Goal: Entertainment & Leisure: Consume media (video, audio)

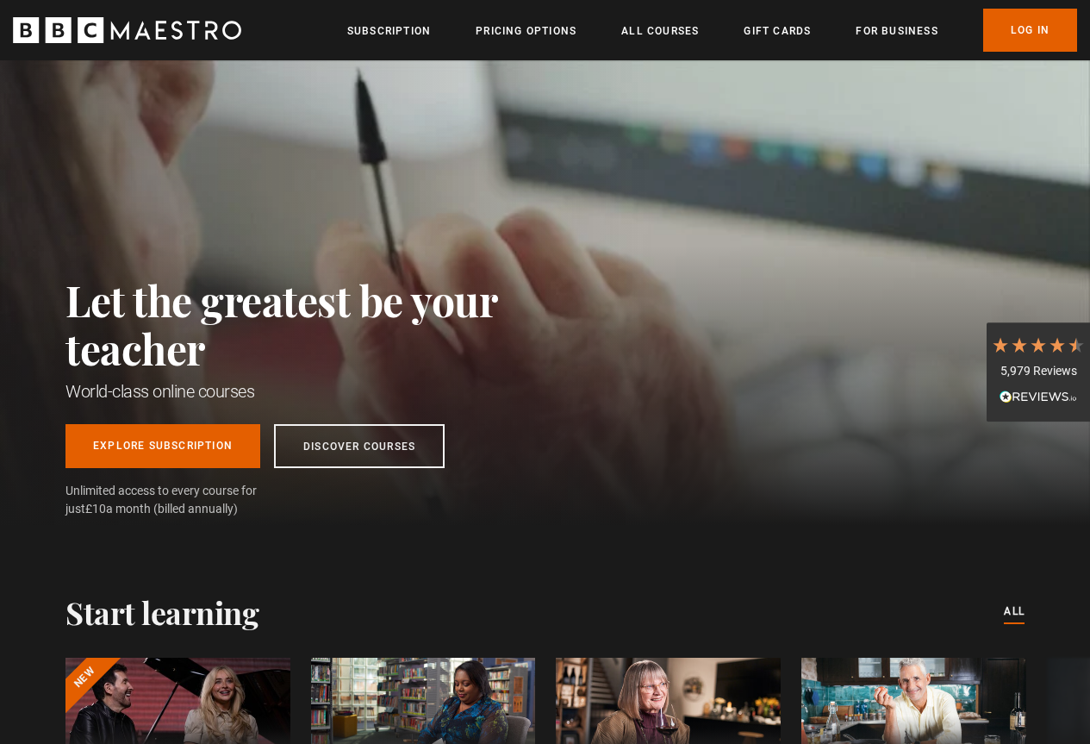
scroll to position [0, 439]
click at [1027, 33] on link "Log In" at bounding box center [1030, 30] width 94 height 43
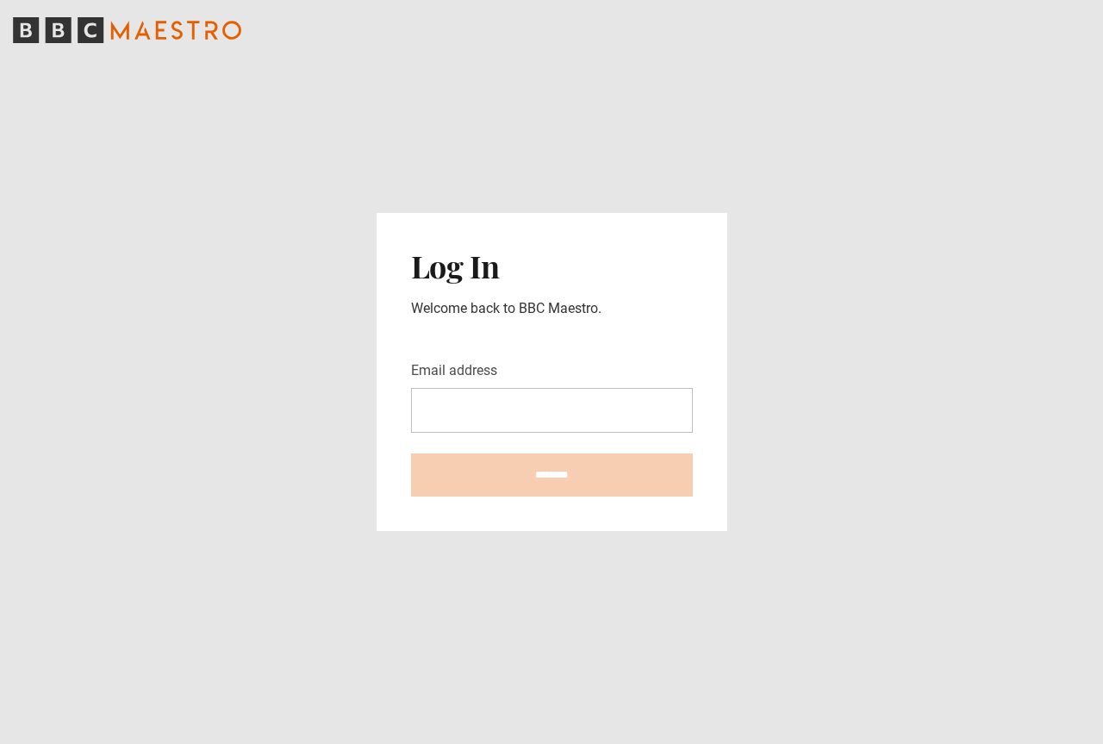
type input "**********"
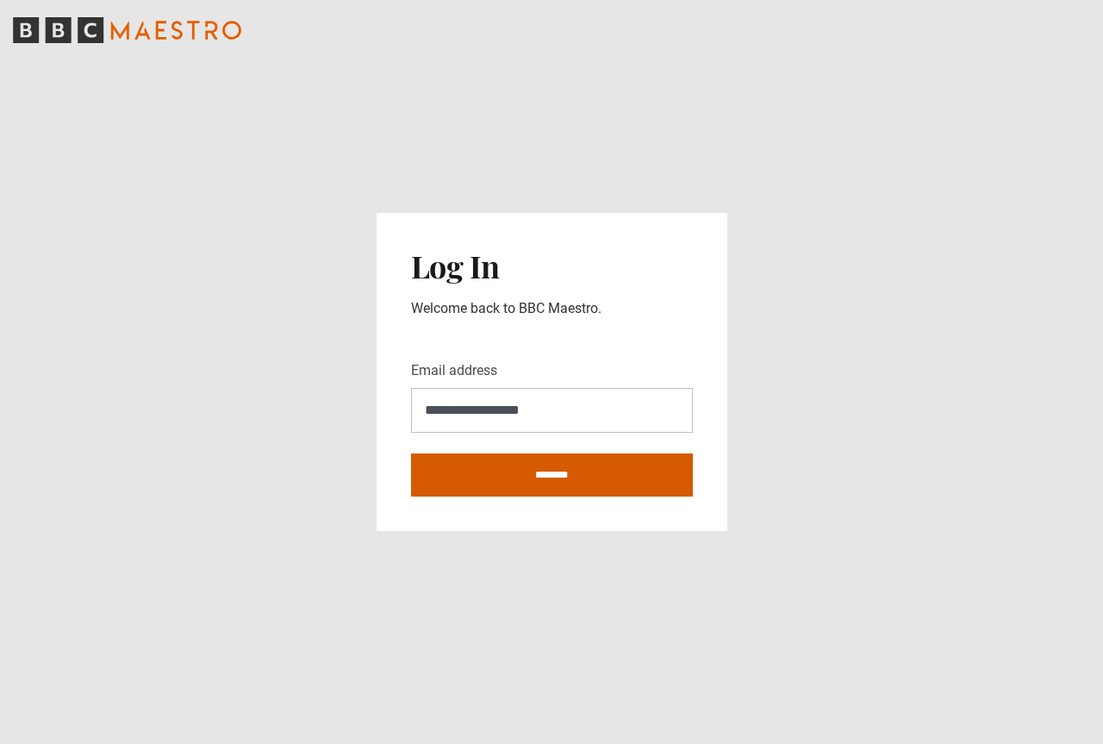
click at [546, 479] on input "********" at bounding box center [552, 474] width 282 height 43
type input "**********"
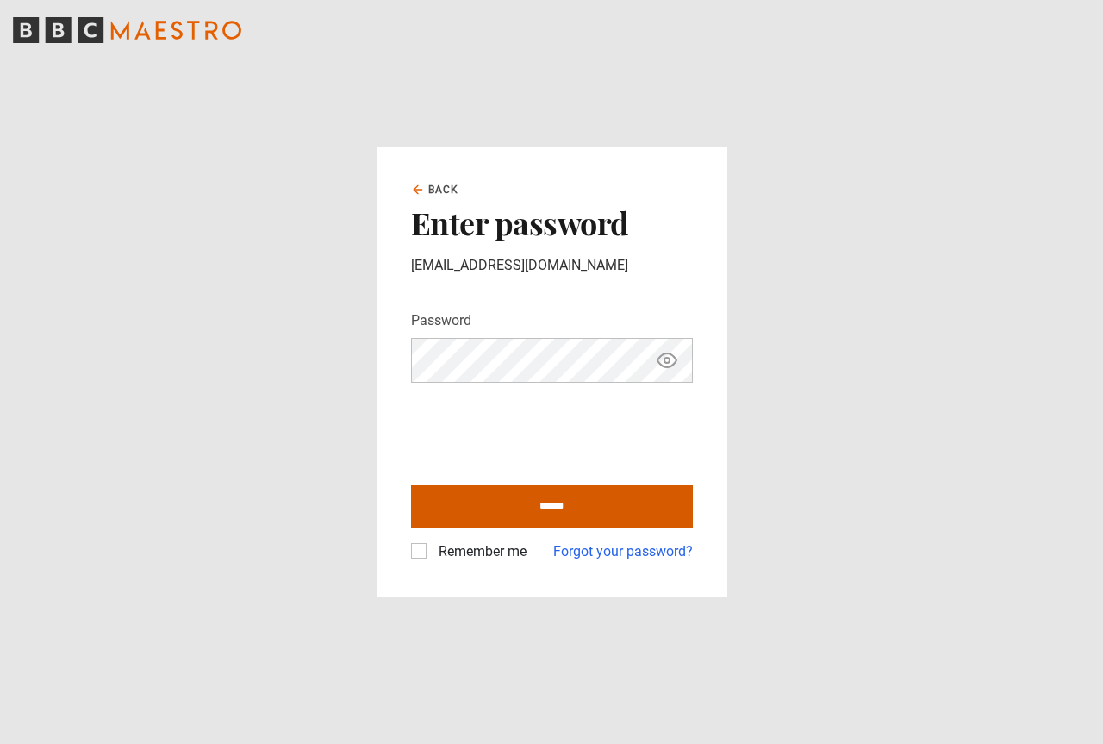
click at [562, 502] on input "******" at bounding box center [552, 505] width 282 height 43
type input "**********"
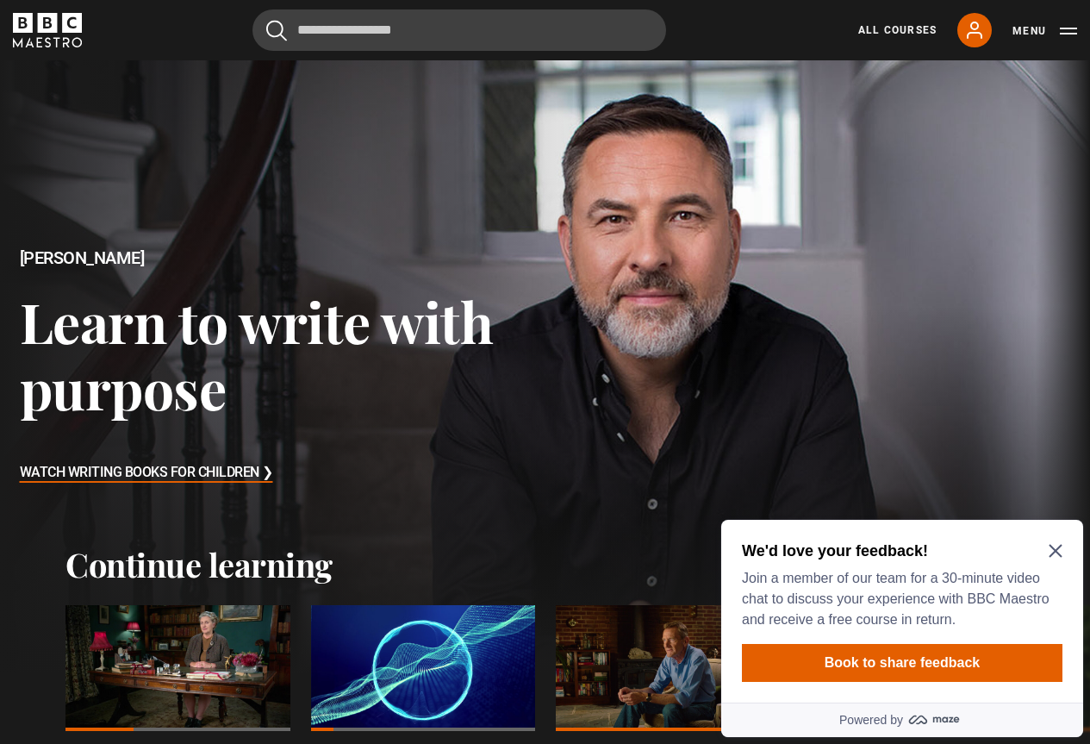
click at [1061, 546] on icon "Close Maze Prompt" at bounding box center [1055, 551] width 13 height 13
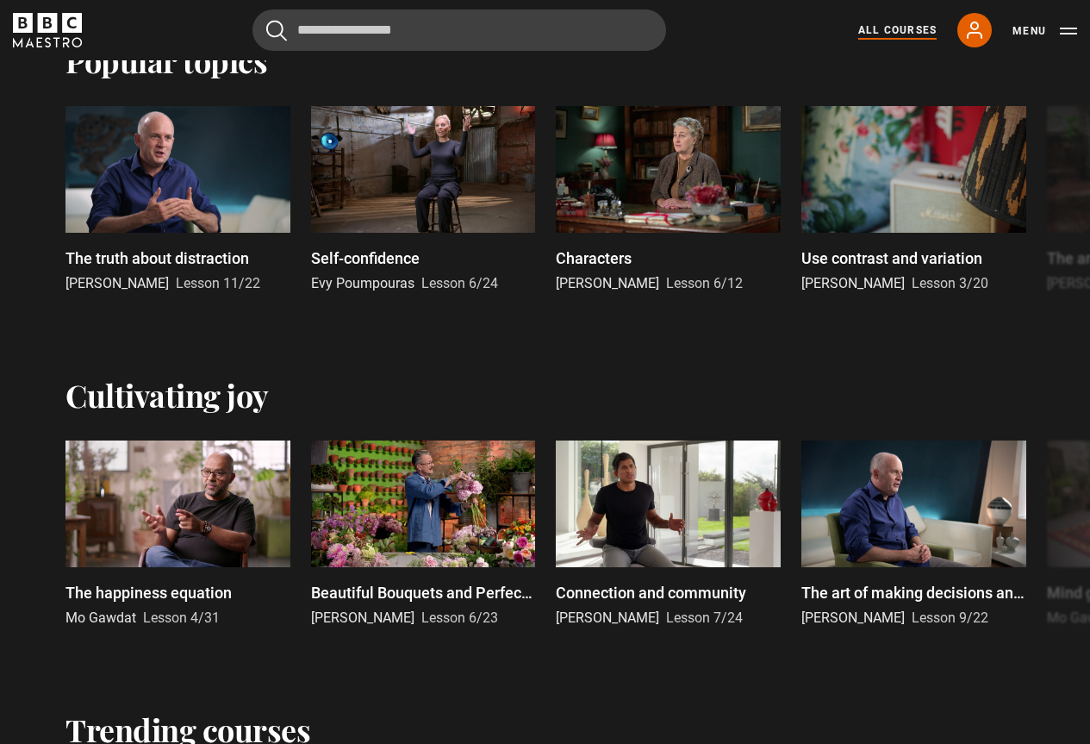
scroll to position [776, 0]
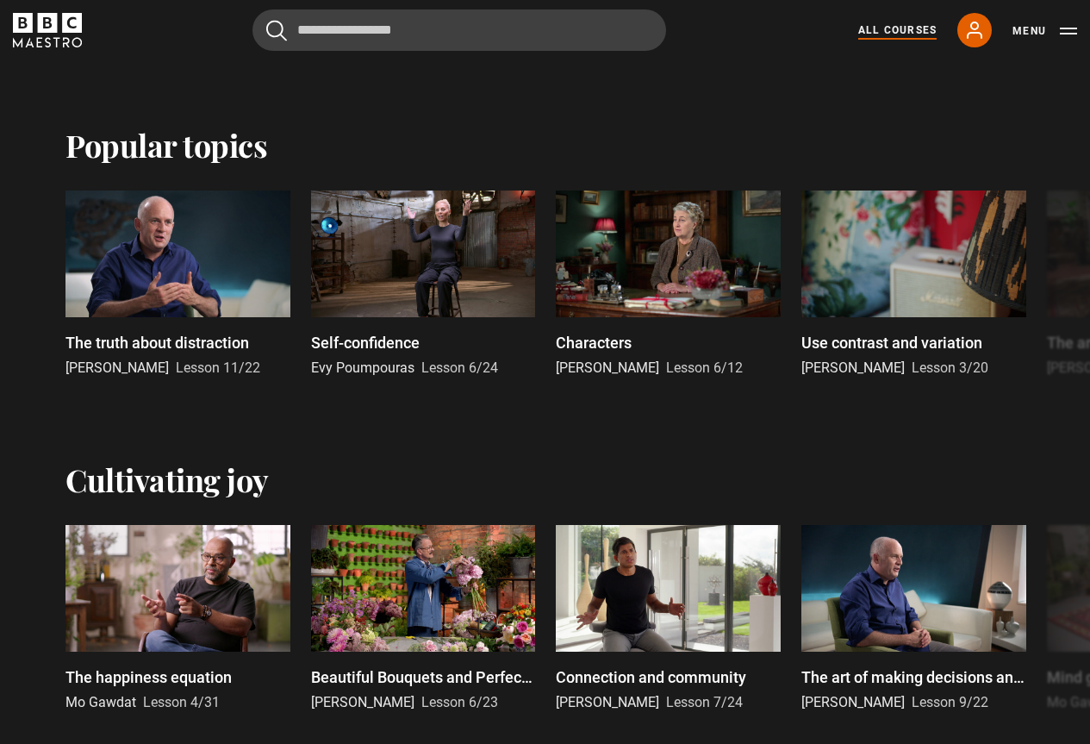
click at [897, 35] on link "All Courses" at bounding box center [897, 30] width 78 height 16
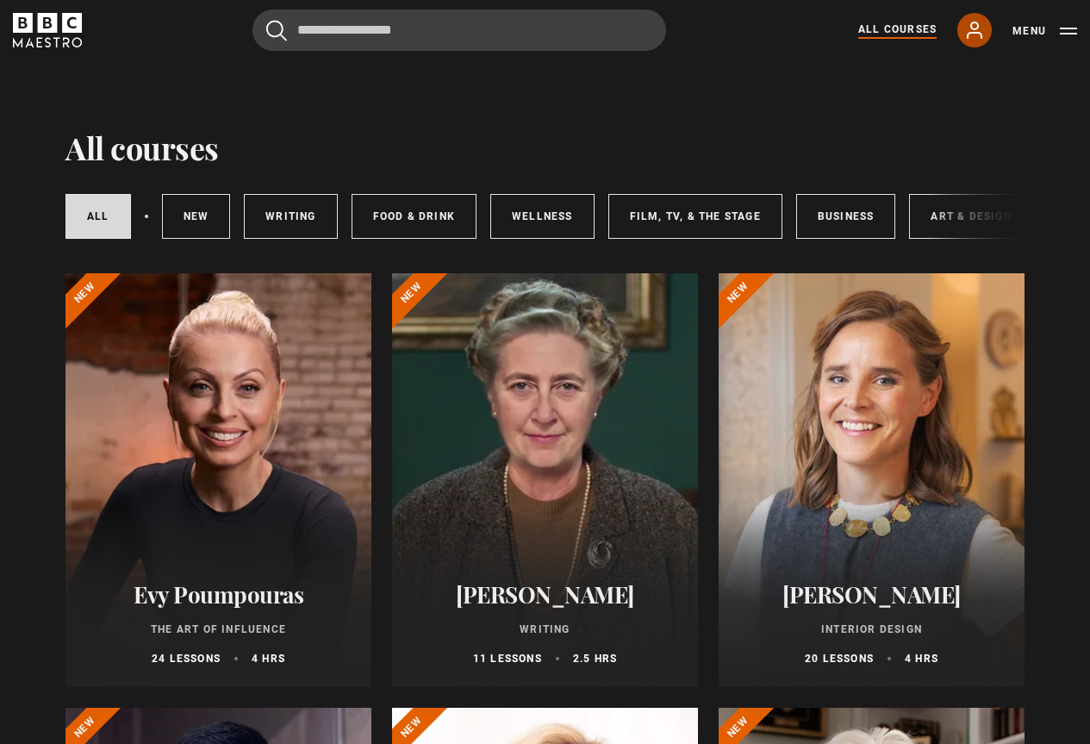
click at [975, 31] on icon at bounding box center [974, 30] width 21 height 21
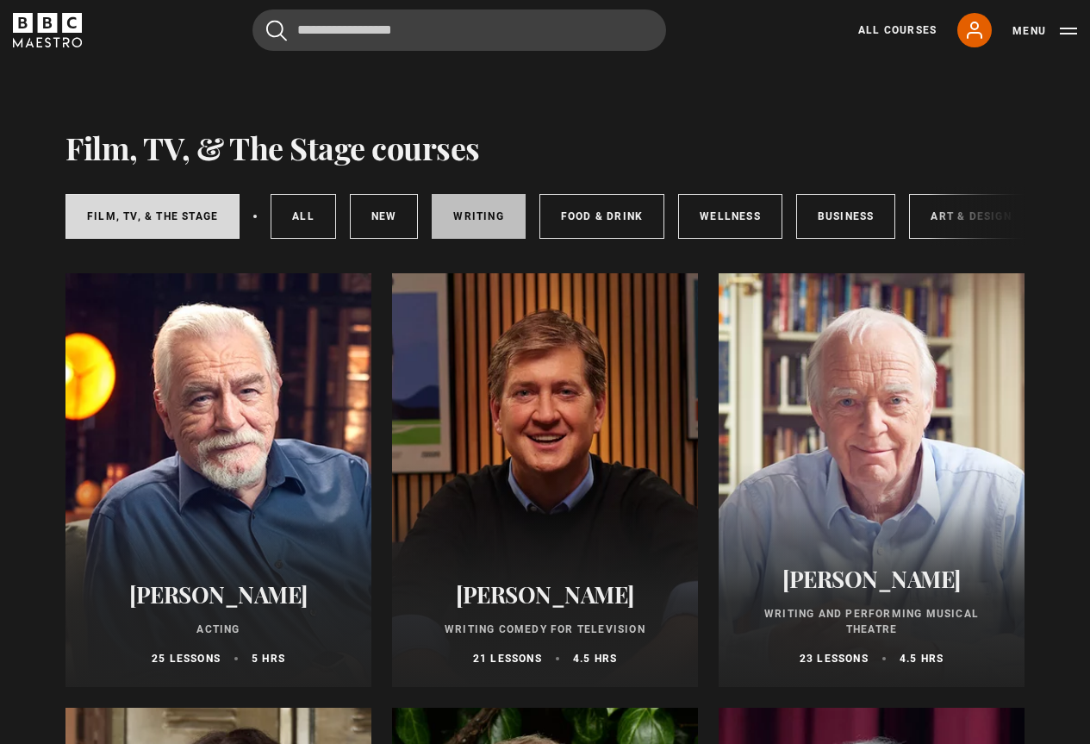
click at [467, 209] on link "Writing" at bounding box center [478, 216] width 93 height 45
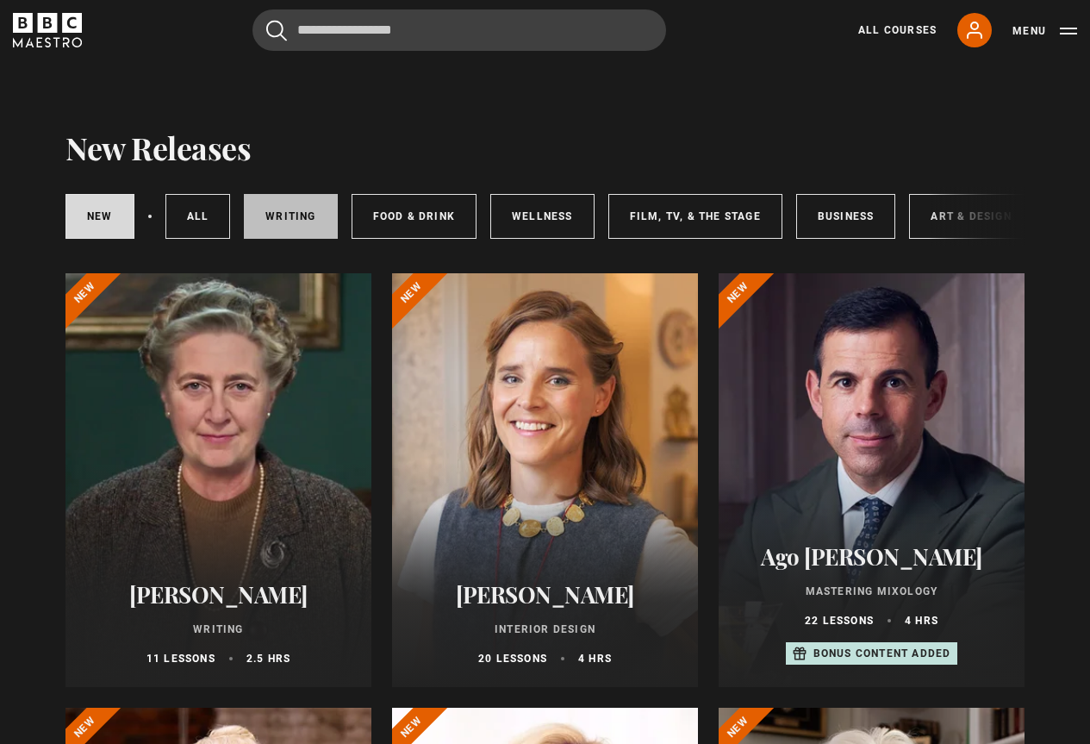
click at [283, 221] on link "Writing" at bounding box center [290, 216] width 93 height 45
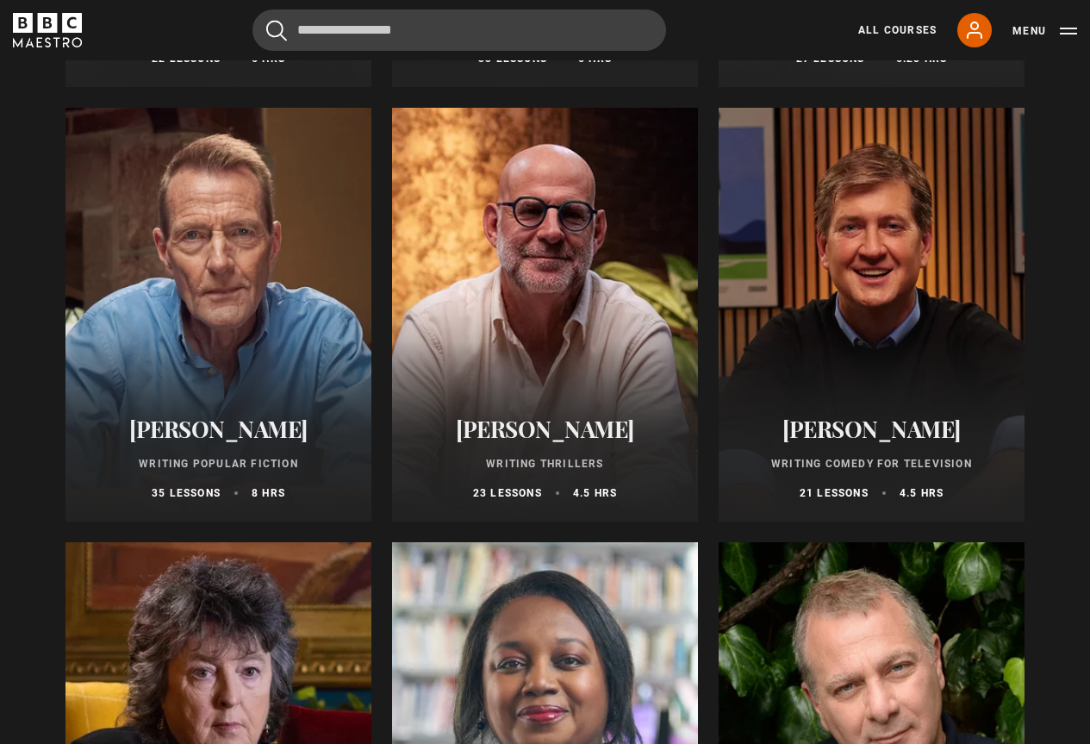
click at [558, 320] on div at bounding box center [545, 315] width 306 height 414
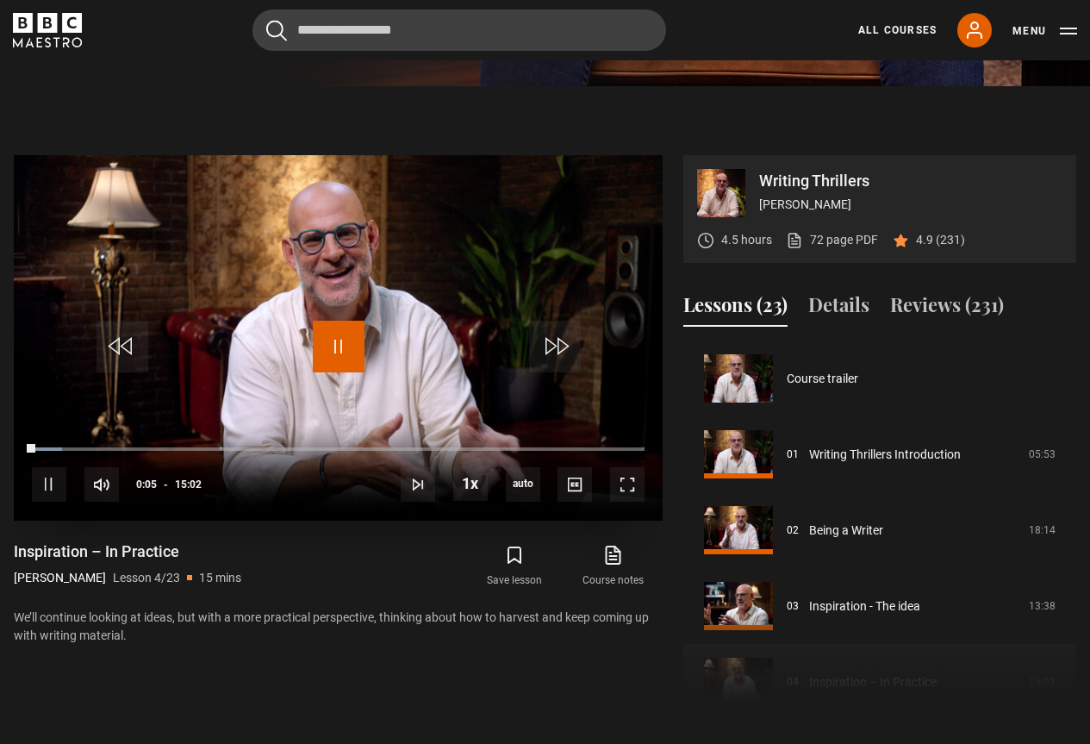
click at [326, 348] on span "Video Player" at bounding box center [339, 347] width 52 height 52
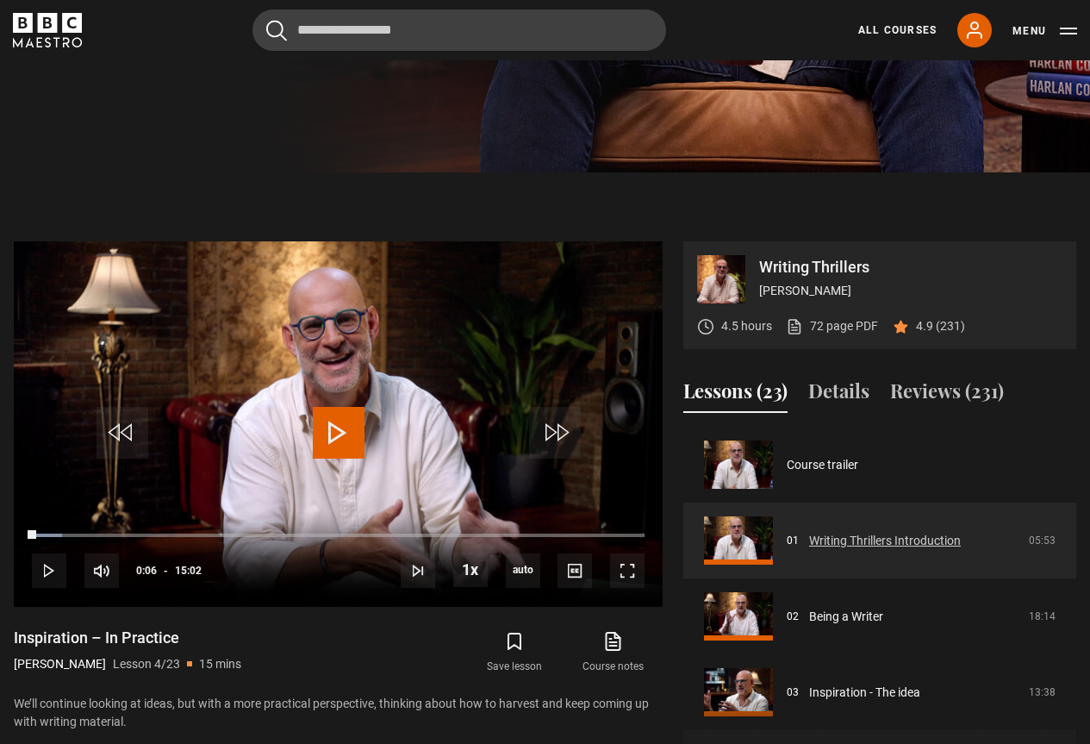
click at [866, 545] on link "Writing Thrillers Introduction" at bounding box center [885, 541] width 152 height 18
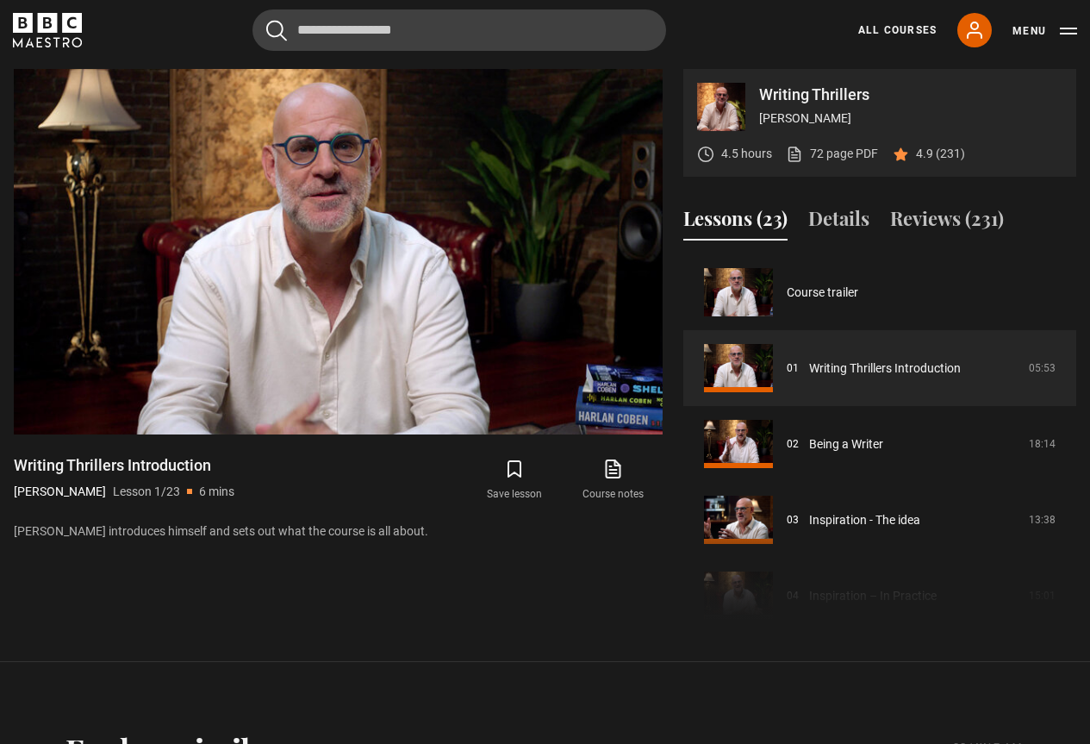
scroll to position [752, 0]
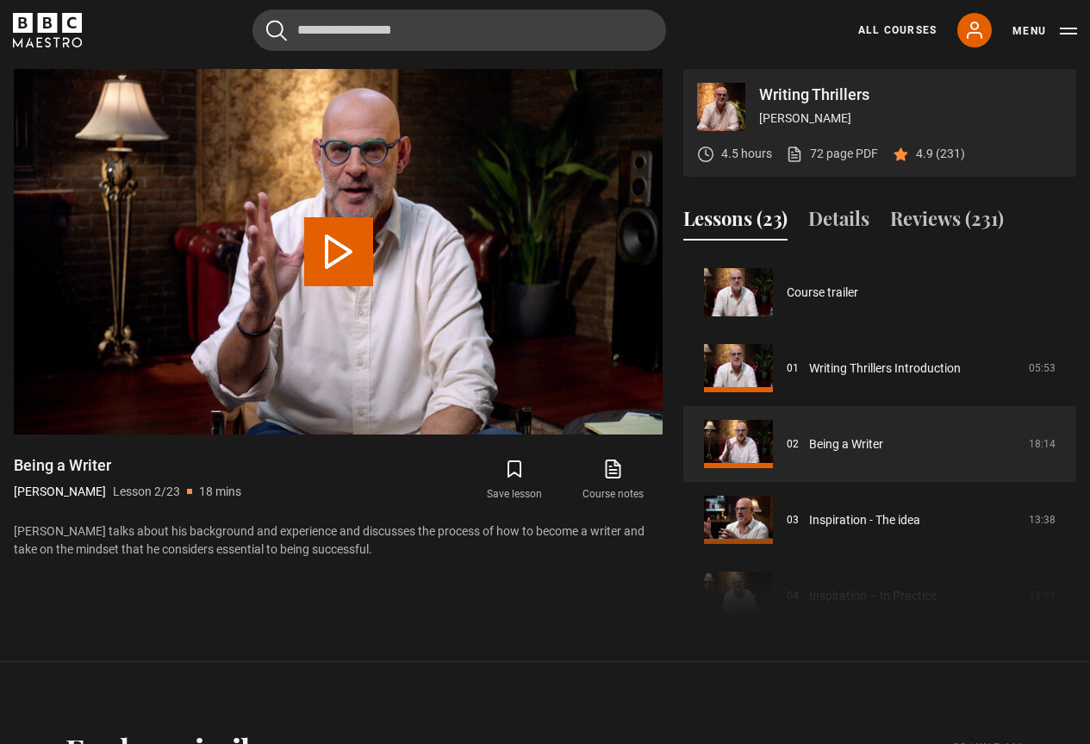
scroll to position [76, 0]
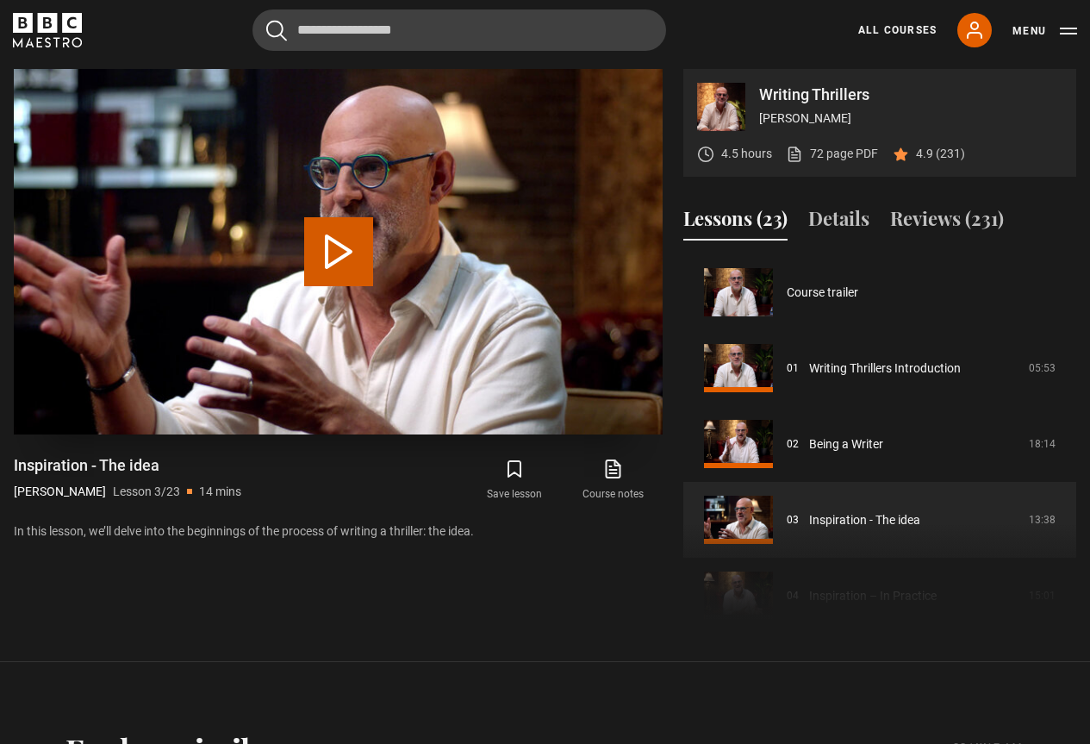
scroll to position [152, 0]
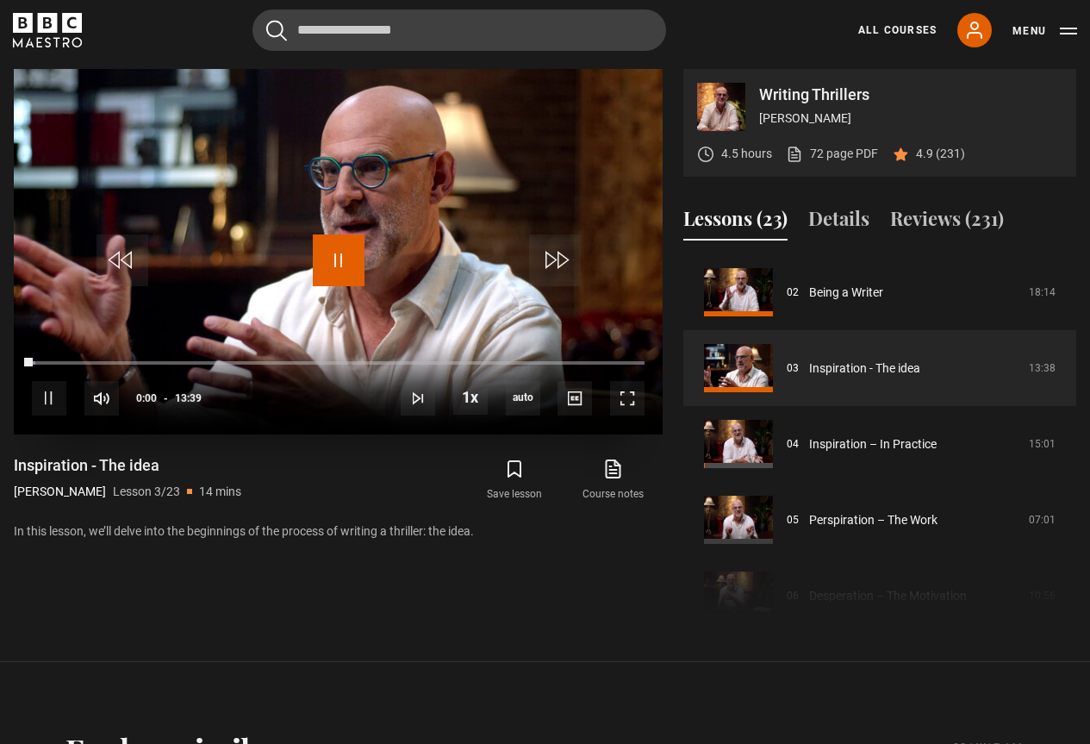
click at [337, 255] on span "Video Player" at bounding box center [339, 260] width 52 height 52
click at [346, 255] on span "Video Player" at bounding box center [339, 260] width 52 height 52
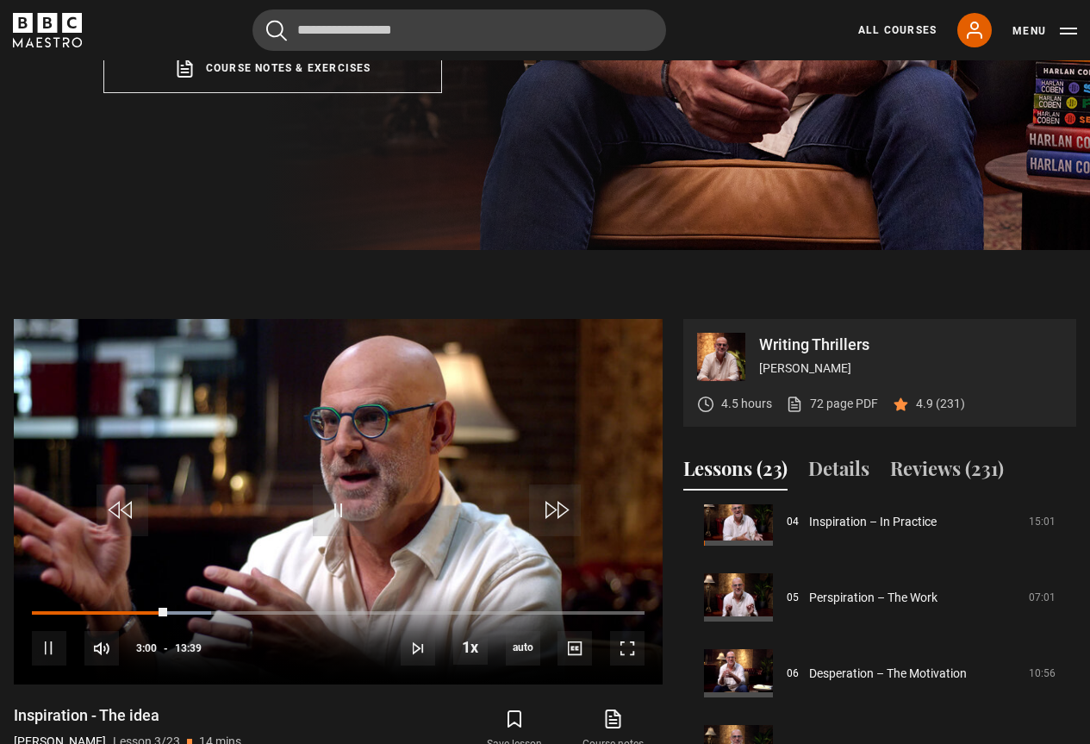
scroll to position [666, 0]
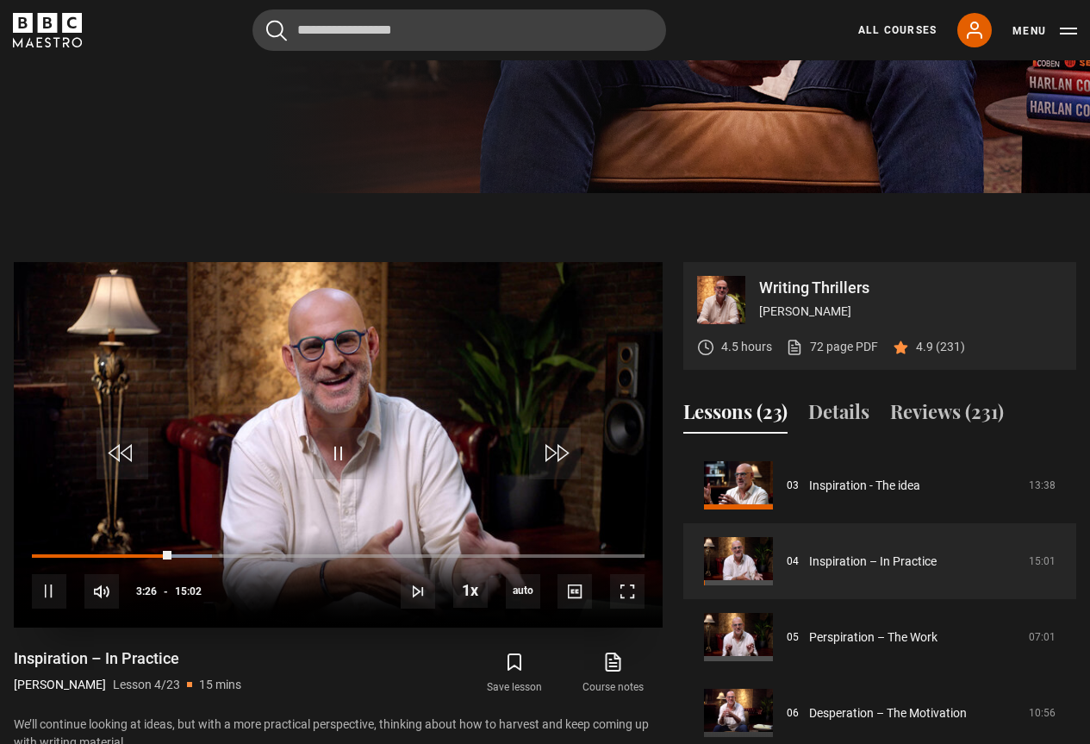
scroll to position [580, 0]
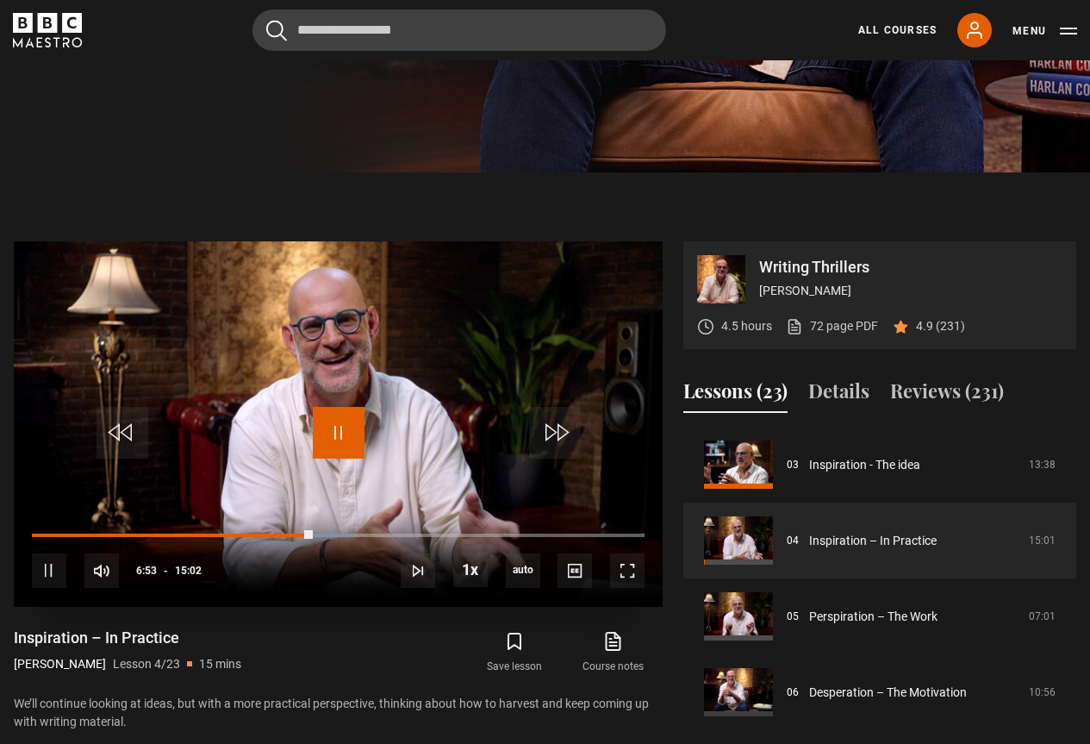
click at [338, 414] on span "Video Player" at bounding box center [339, 433] width 52 height 52
click at [328, 437] on span "Video Player" at bounding box center [339, 433] width 52 height 52
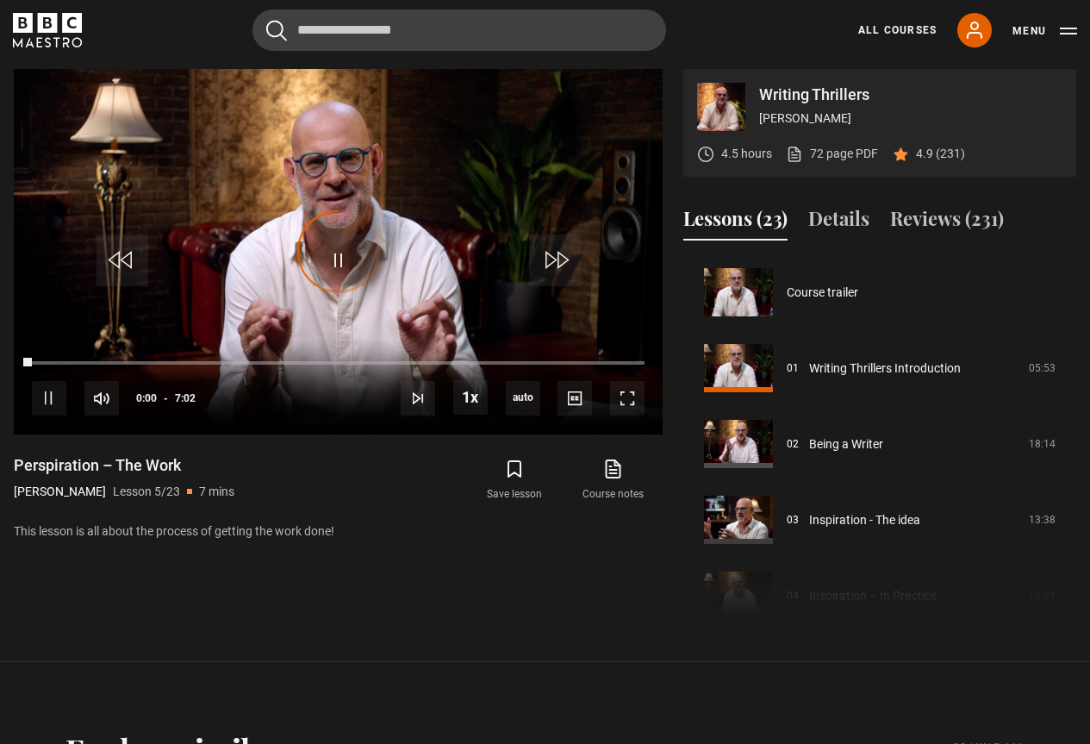
scroll to position [303, 0]
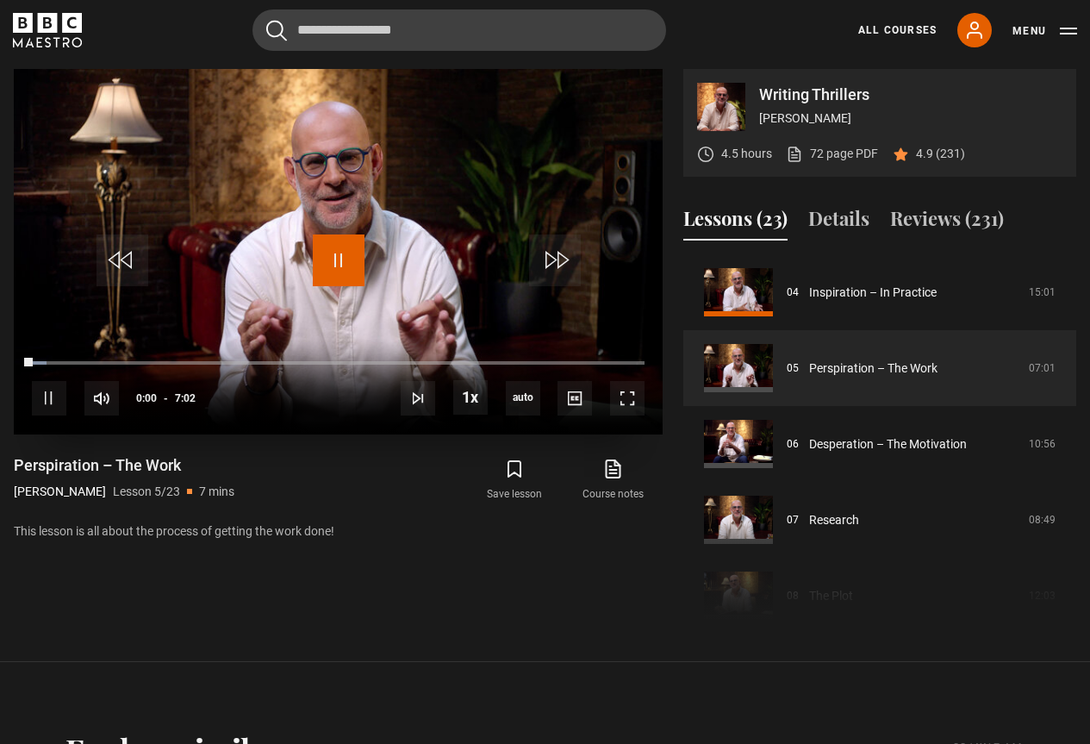
click at [346, 262] on span "Video Player" at bounding box center [339, 260] width 52 height 52
click at [353, 253] on span "Video Player" at bounding box center [339, 260] width 52 height 52
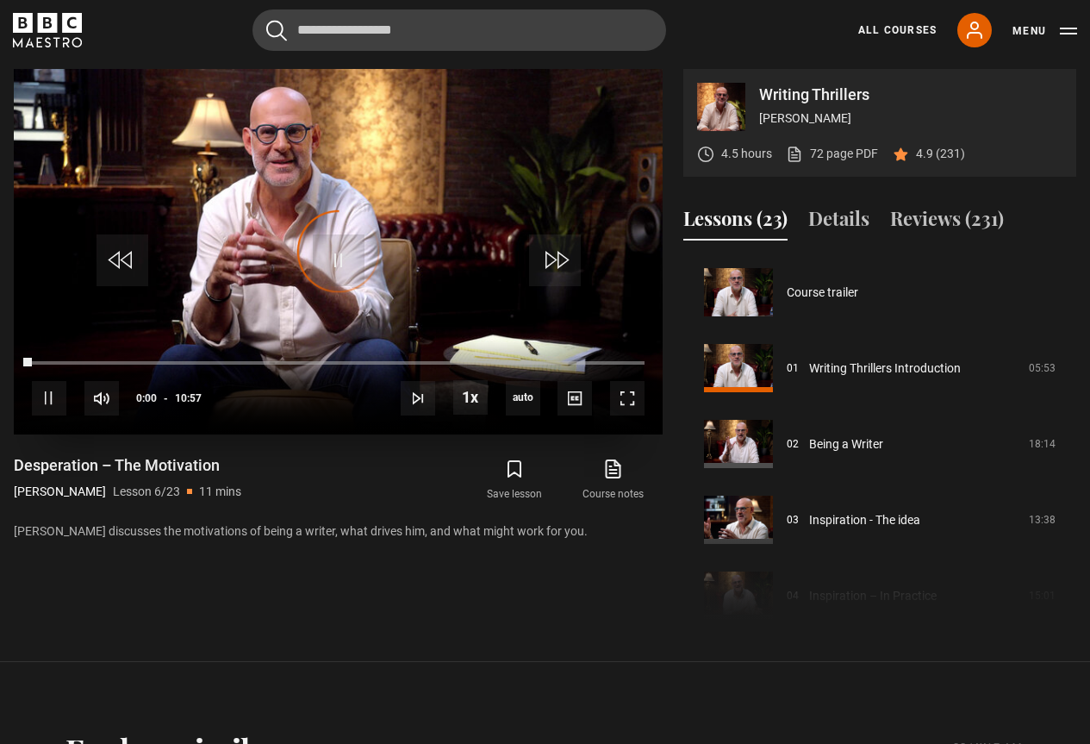
scroll to position [379, 0]
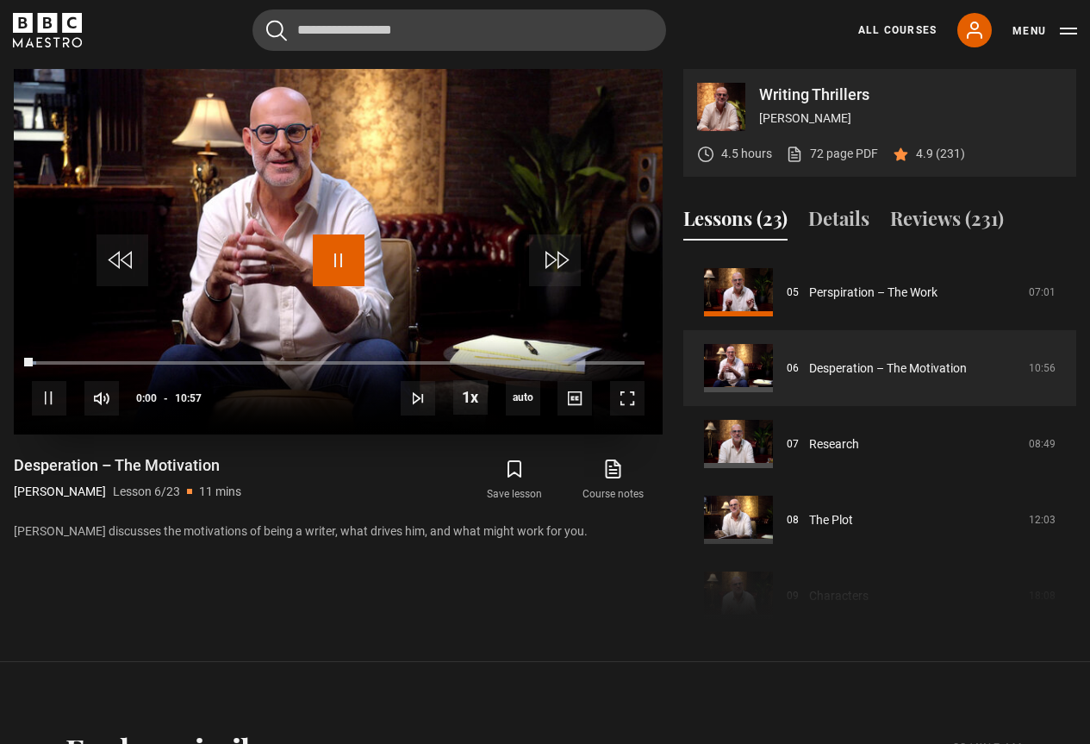
click at [345, 262] on span "Video Player" at bounding box center [339, 260] width 52 height 52
click at [341, 267] on span "Video Player" at bounding box center [339, 260] width 52 height 52
click at [424, 240] on video "Video Player" at bounding box center [338, 251] width 649 height 365
click at [337, 258] on span "Video Player" at bounding box center [339, 260] width 52 height 52
click at [332, 254] on span "Video Player" at bounding box center [339, 260] width 52 height 52
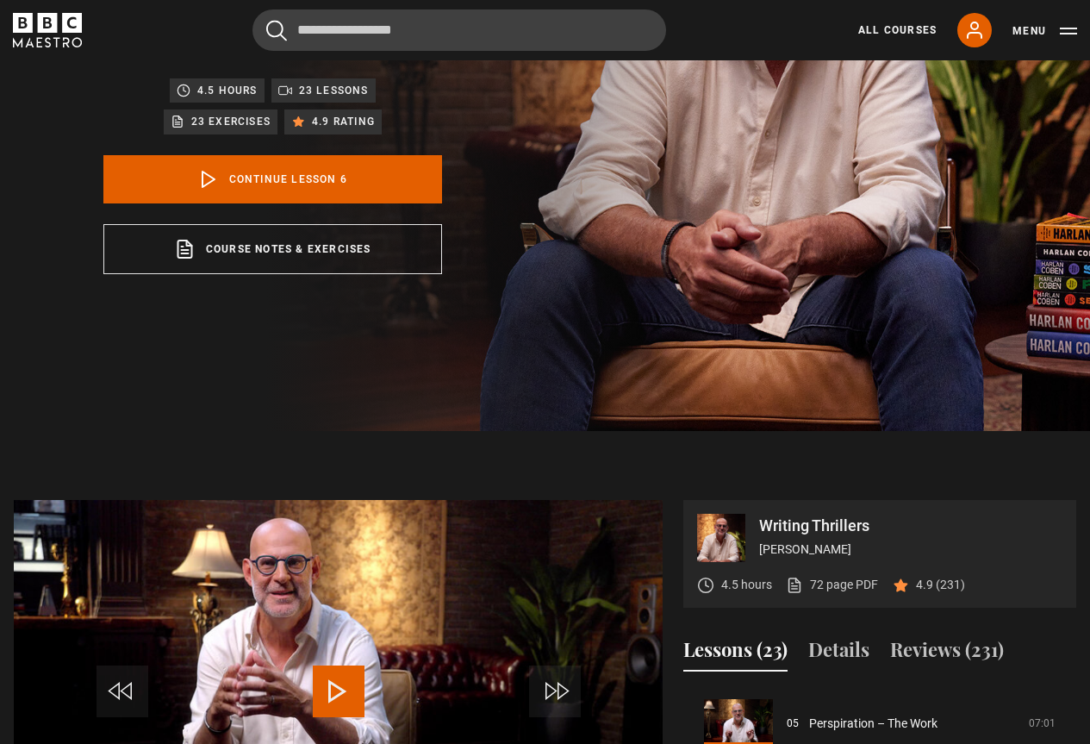
scroll to position [0, 0]
